Goal: Check status: Check status

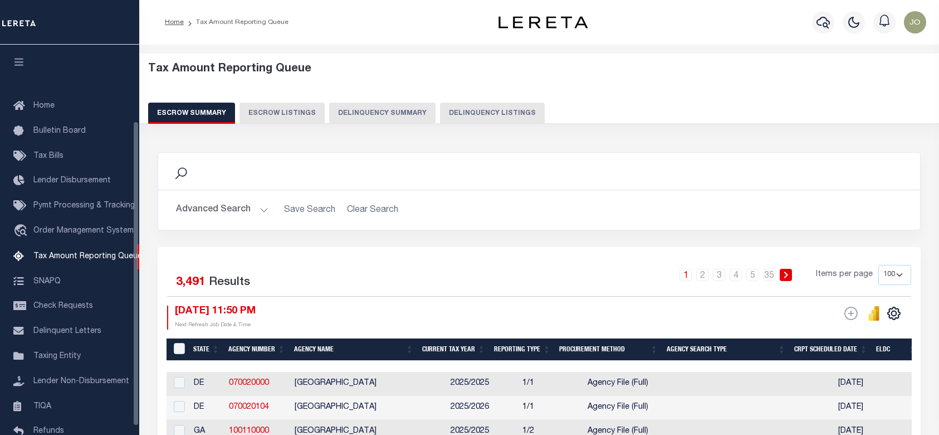
select select "100"
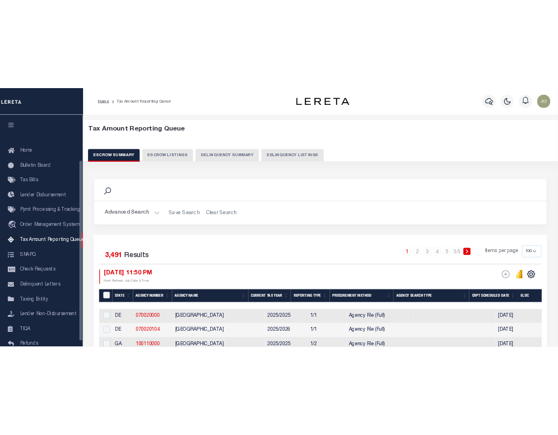
scroll to position [98, 0]
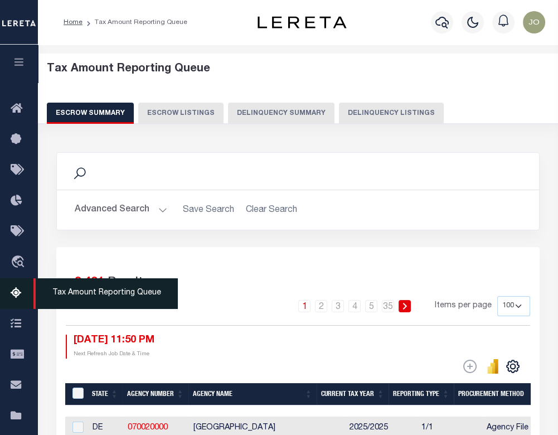
click at [17, 291] on icon at bounding box center [20, 293] width 18 height 14
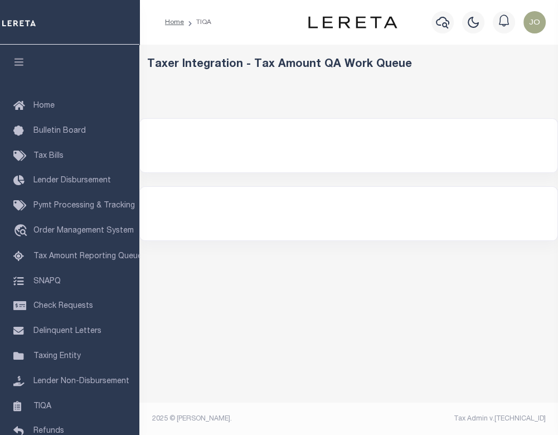
select select "200"
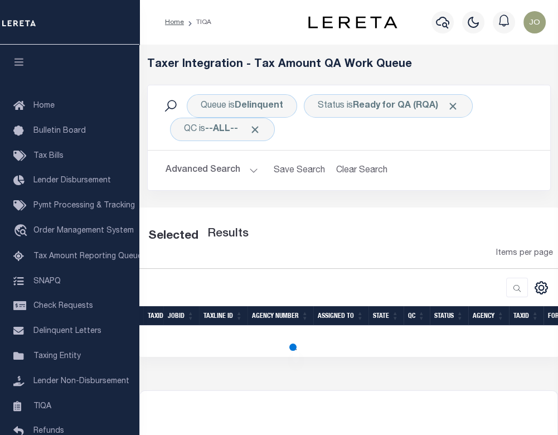
select select "200"
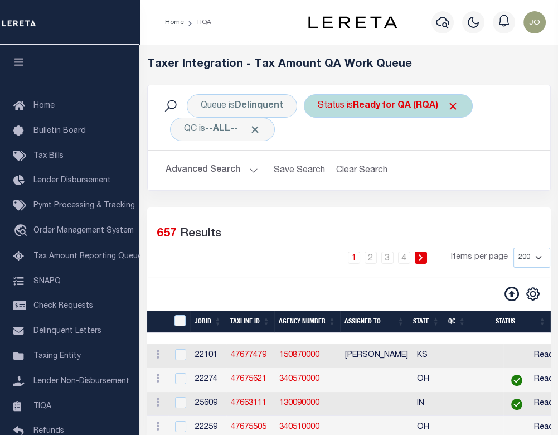
click at [398, 103] on b "Ready for QA (RQA)" at bounding box center [406, 105] width 106 height 9
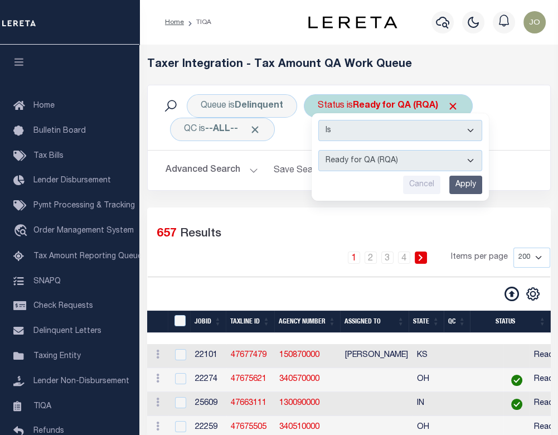
click at [405, 150] on select "AI - Bot Exception (ERR) AI - Bot Running (PLA) AI - Failed QA (FQA) AI - Prep …" at bounding box center [400, 160] width 164 height 21
select select "PLA"
click at [318, 150] on select "AI - Bot Exception (ERR) AI - Bot Running (PLA) AI - Failed QA (FQA) AI - Prep …" at bounding box center [400, 160] width 164 height 21
click at [463, 183] on input "Apply" at bounding box center [465, 185] width 33 height 18
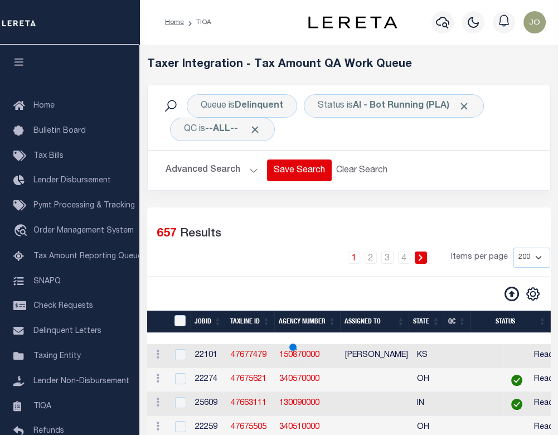
click at [257, 129] on span "Click to Remove" at bounding box center [255, 130] width 12 height 12
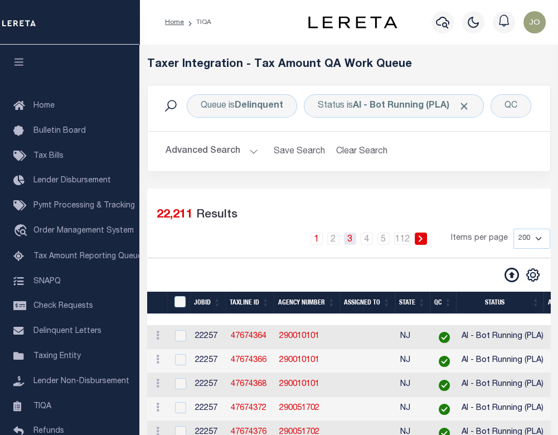
click at [353, 245] on link "3" at bounding box center [350, 238] width 12 height 12
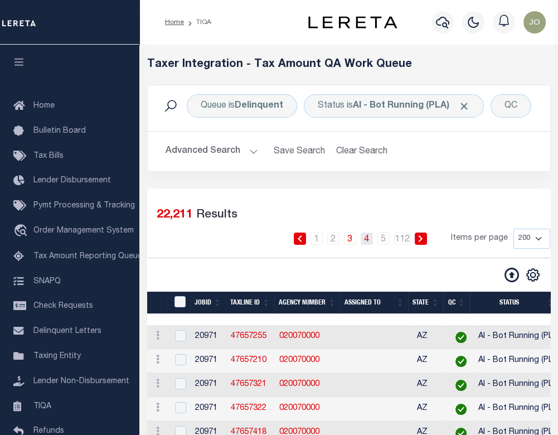
click at [370, 245] on link "4" at bounding box center [367, 238] width 12 height 12
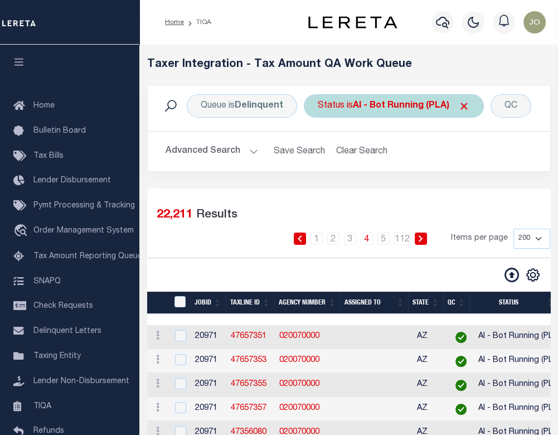
click at [405, 110] on b "AI - Bot Running (PLA)" at bounding box center [411, 105] width 117 height 9
select select "PLA"
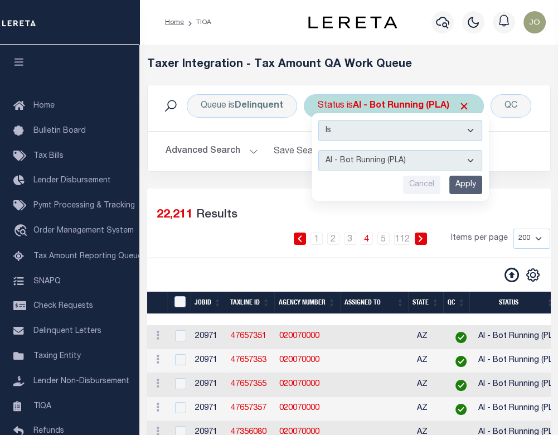
click at [402, 135] on select "Is Contains" at bounding box center [400, 130] width 164 height 21
click at [401, 133] on select "Is Contains" at bounding box center [400, 130] width 164 height 21
click at [397, 162] on select "AI - Bot Exception (ERR) AI - Bot Running (PLA) AI - Failed QA (FQA) AI - Prep …" at bounding box center [400, 160] width 164 height 21
click at [464, 186] on input "Apply" at bounding box center [465, 185] width 33 height 18
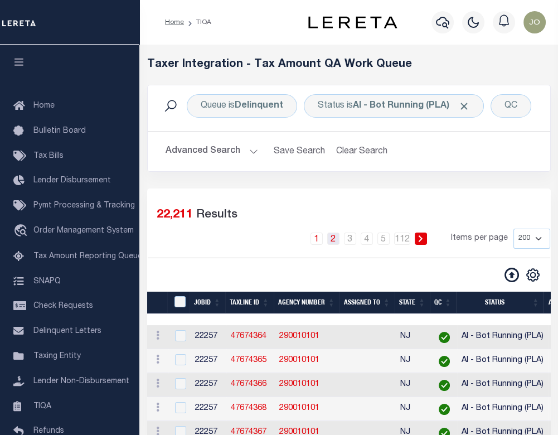
click at [332, 245] on link "2" at bounding box center [333, 238] width 12 height 12
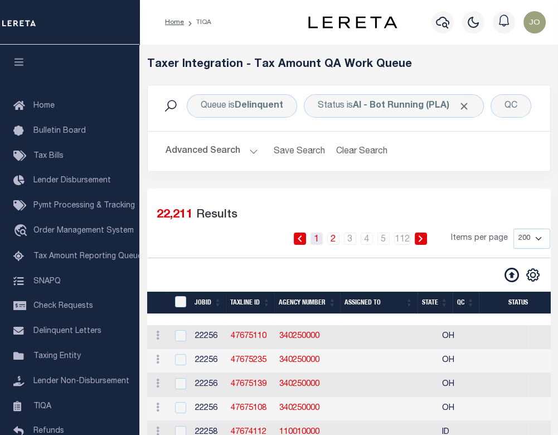
click at [317, 245] on link "1" at bounding box center [316, 238] width 12 height 12
